Goal: Navigation & Orientation: Find specific page/section

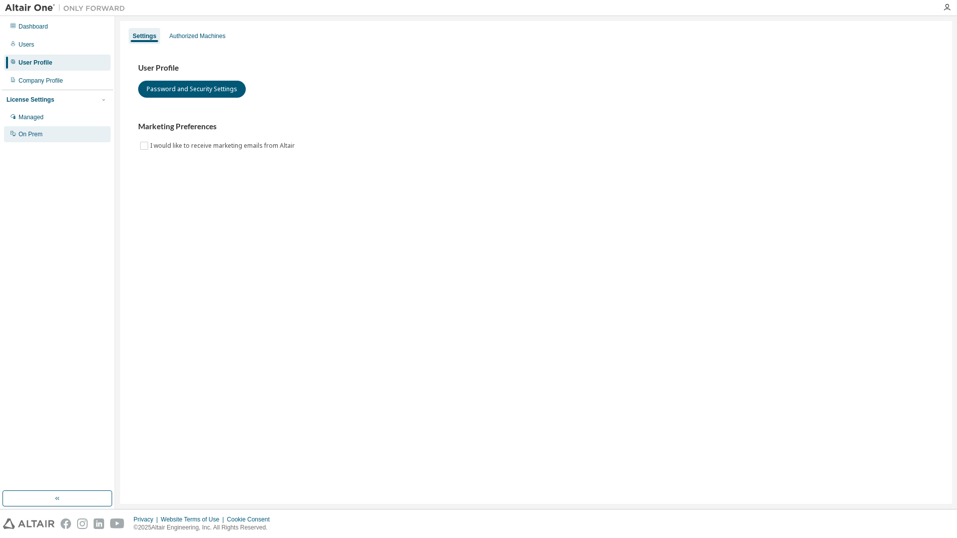
click at [30, 136] on div "On Prem" at bounding box center [31, 134] width 24 height 8
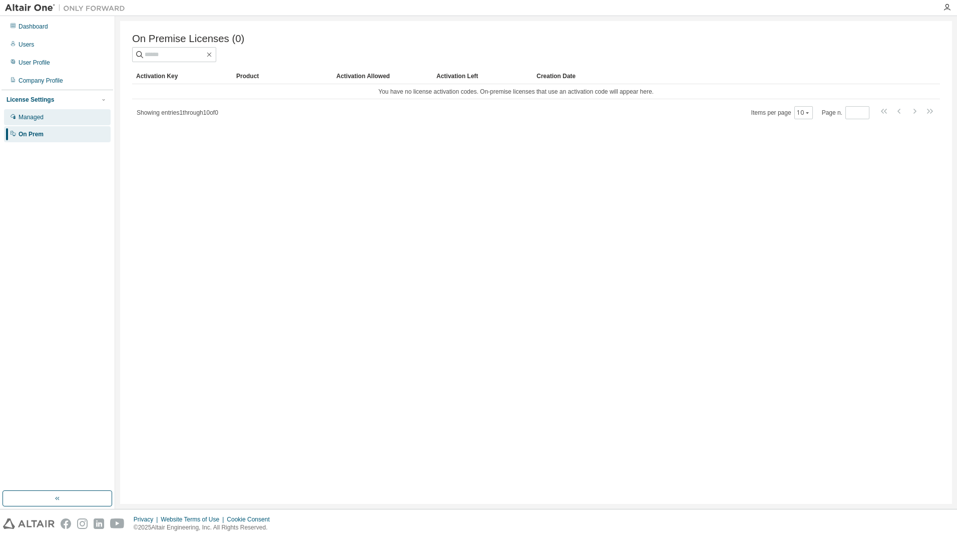
click at [31, 116] on div "Managed" at bounding box center [31, 117] width 25 height 8
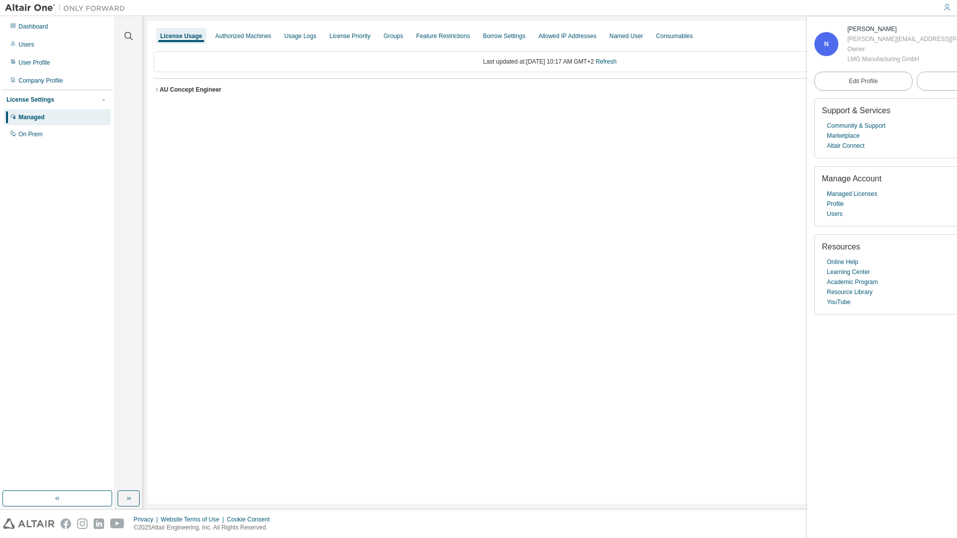
click at [388, 220] on div "License Usage Authorized Machines Usage Logs License Priority Groups Feature Re…" at bounding box center [550, 262] width 805 height 483
click at [849, 84] on span "Edit Profile" at bounding box center [863, 81] width 29 height 8
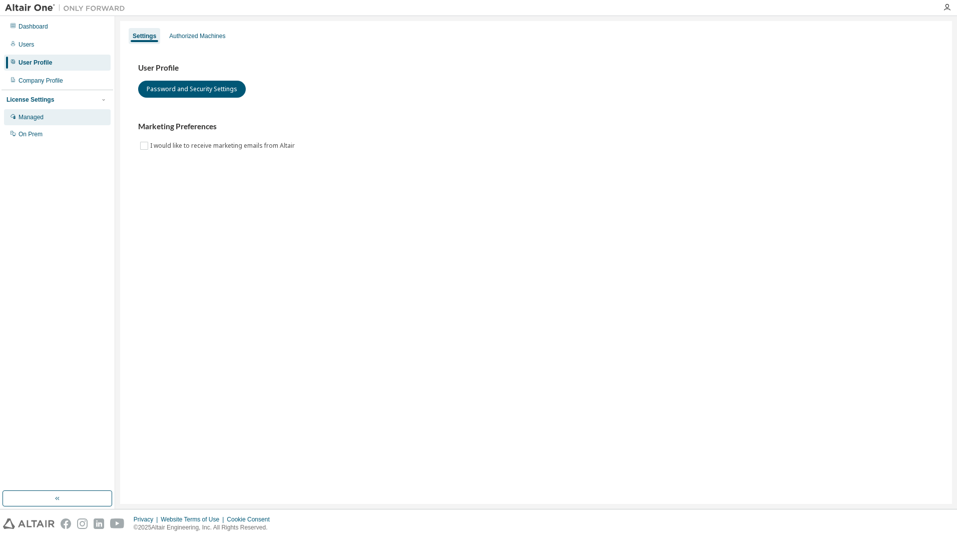
click at [25, 119] on div "Managed" at bounding box center [31, 117] width 25 height 8
